Goal: Participate in discussion

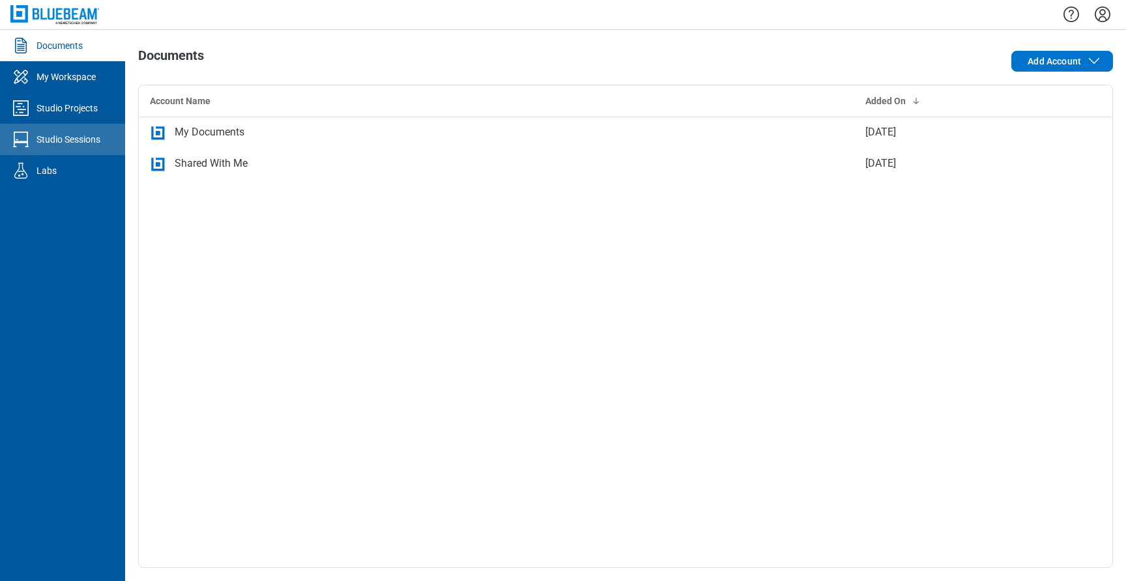
click at [63, 134] on div "Studio Sessions" at bounding box center [69, 139] width 64 height 13
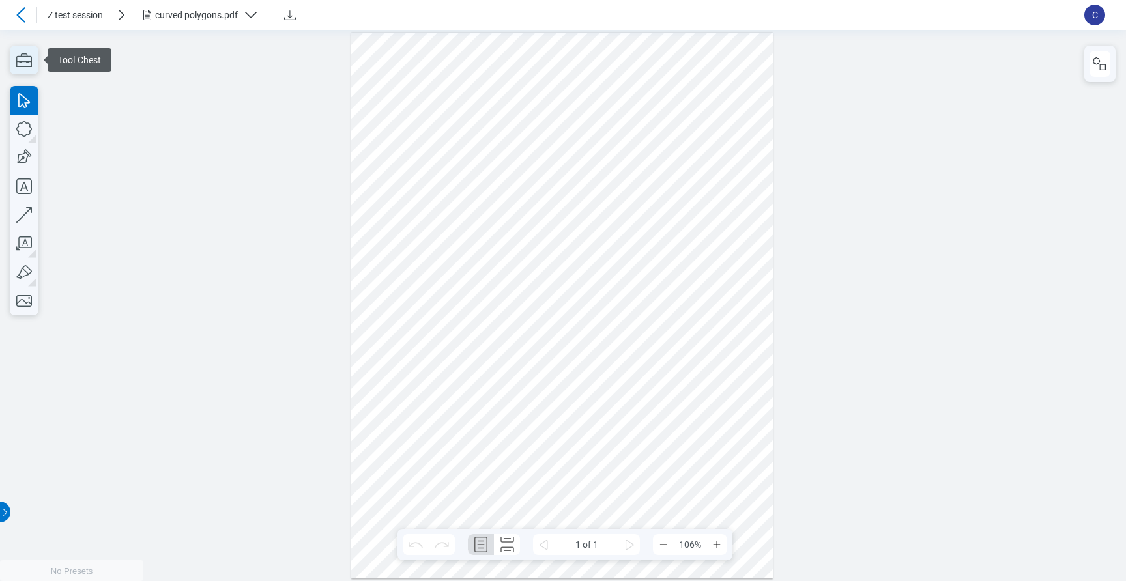
click at [27, 68] on icon "button" at bounding box center [24, 60] width 29 height 29
